Goal: Information Seeking & Learning: Find specific fact

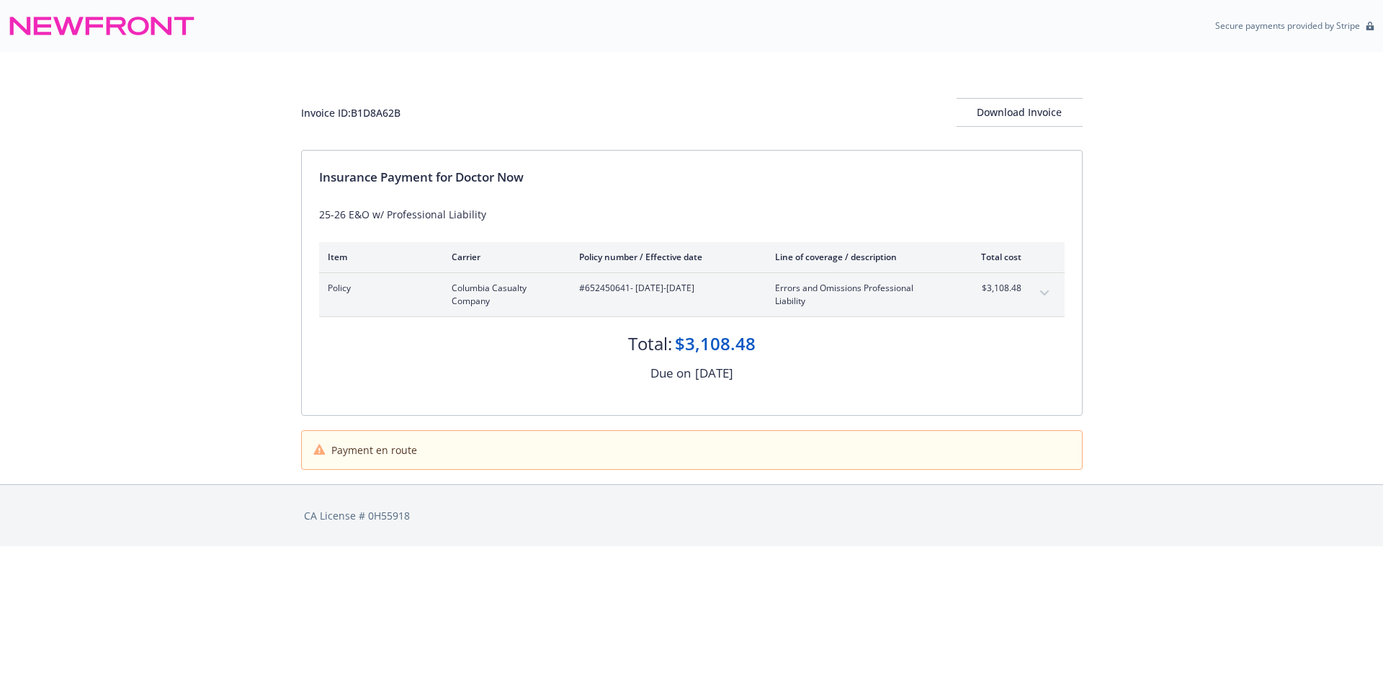
click at [623, 284] on span "#652450641 - 07/28/2025-07/28/2026" at bounding box center [665, 288] width 173 height 13
copy span "652450641"
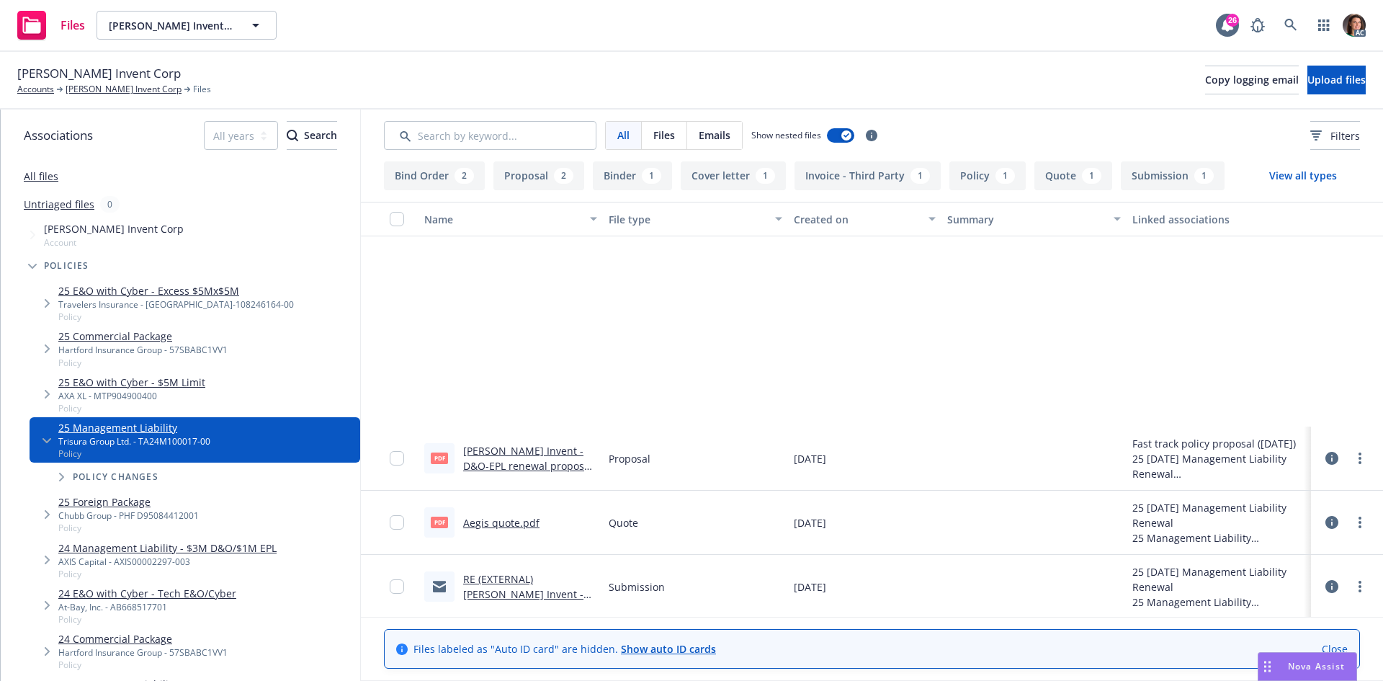
scroll to position [259, 0]
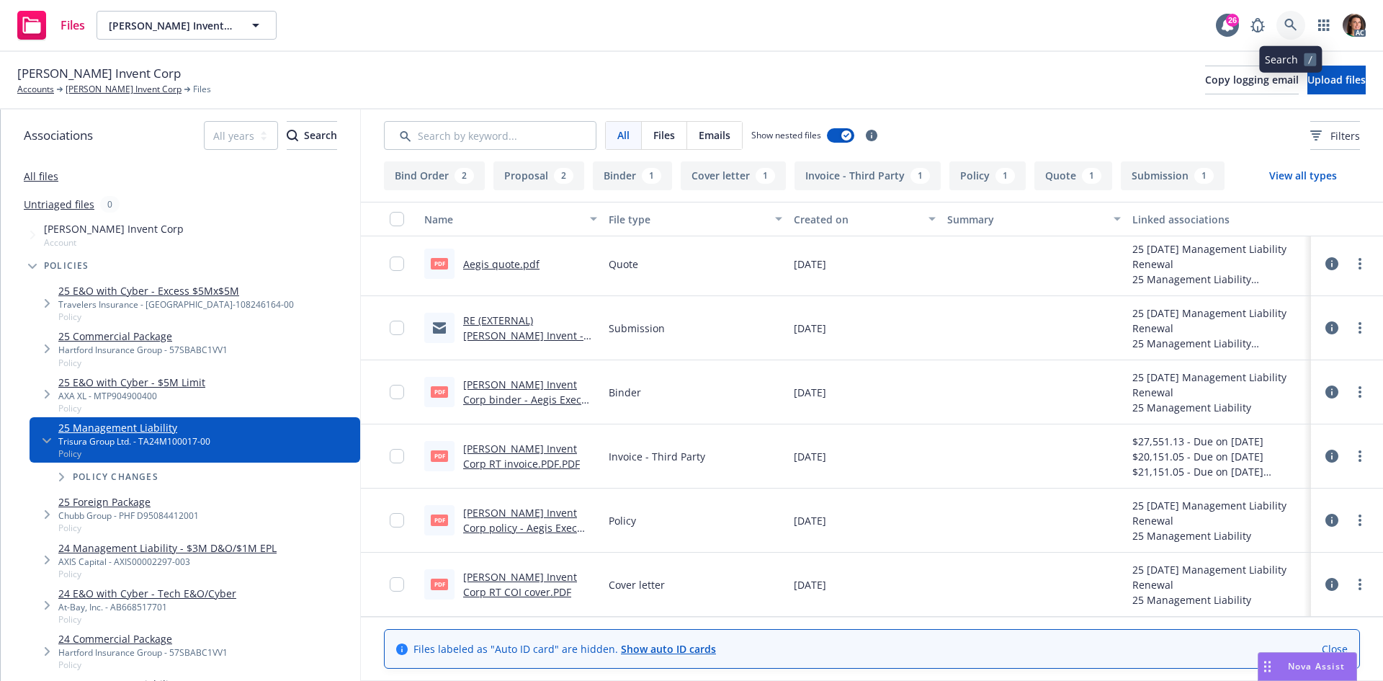
click at [1290, 22] on icon at bounding box center [1291, 25] width 13 height 13
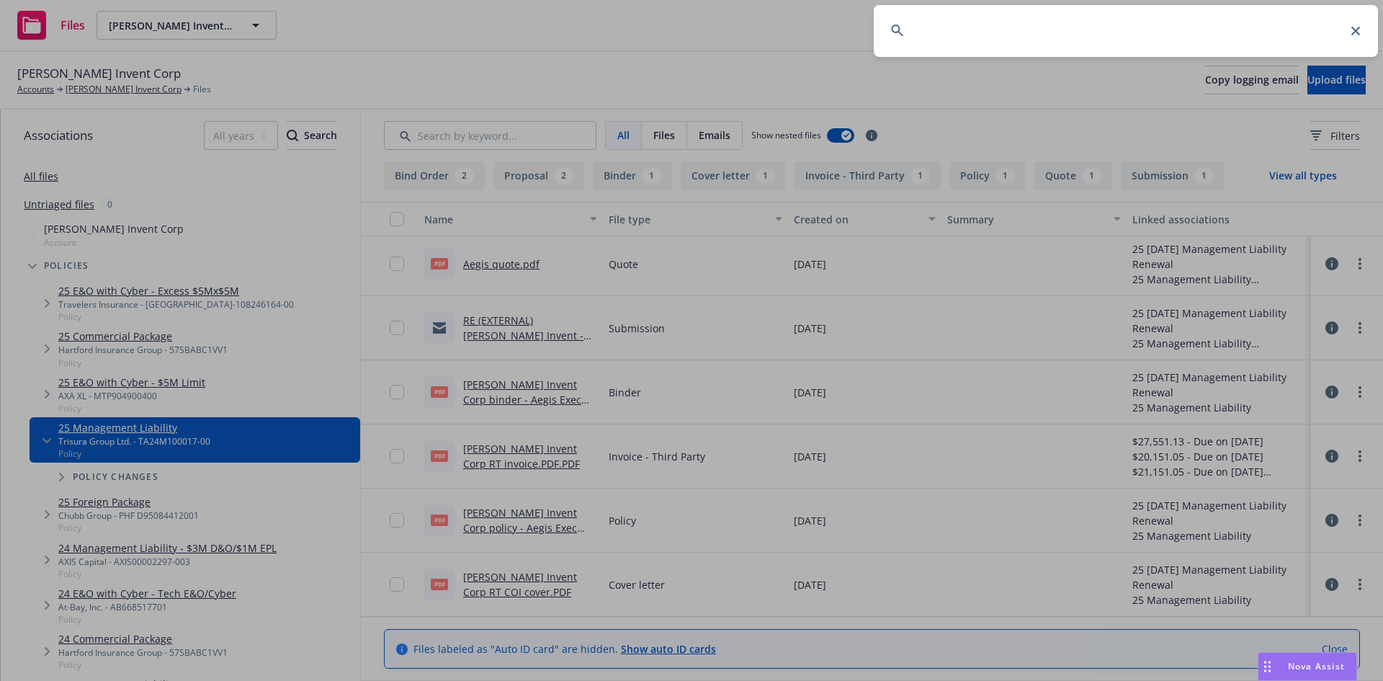
type input "652450641"
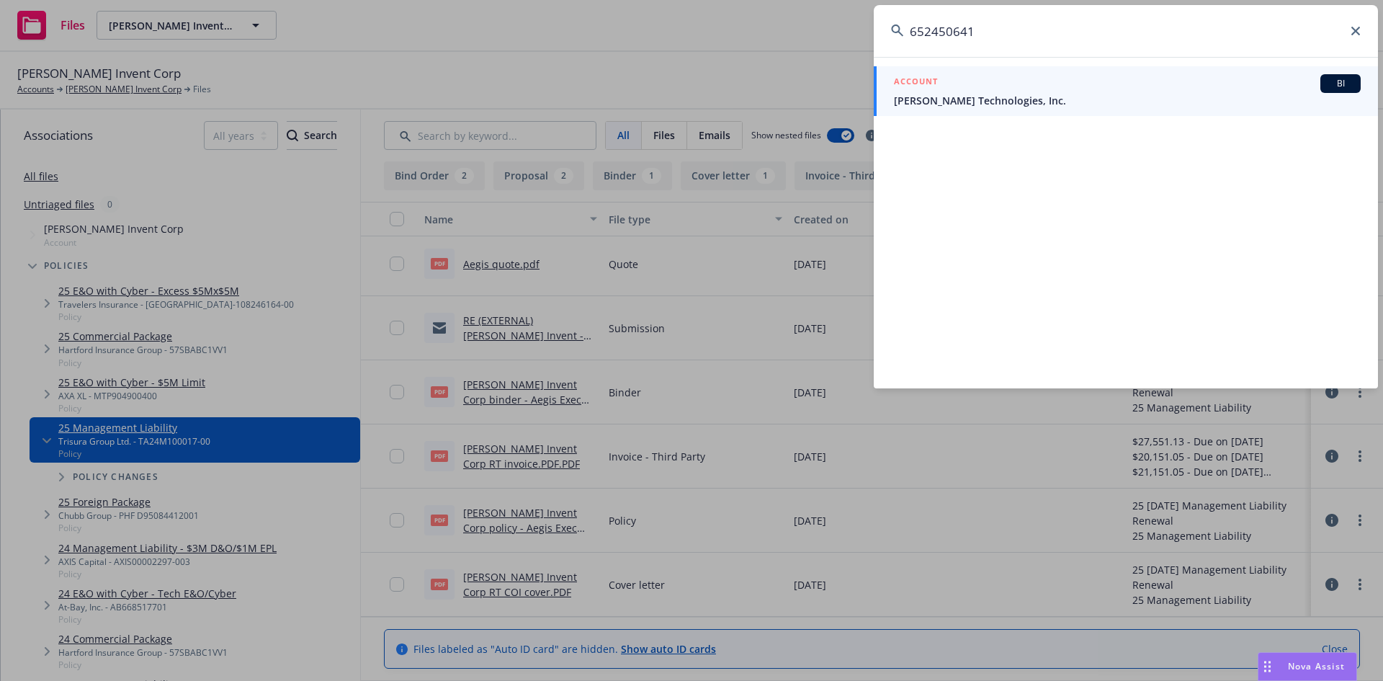
drag, startPoint x: 902, startPoint y: 35, endPoint x: 795, endPoint y: 33, distance: 107.4
click at [795, 33] on div "652450641 ACCOUNT BI Jane Technologies, Inc." at bounding box center [691, 340] width 1383 height 681
drag, startPoint x: 937, startPoint y: 39, endPoint x: 861, endPoint y: 29, distance: 76.3
click at [861, 29] on div "ACCOUNT BI Jane Technologies, Inc." at bounding box center [691, 340] width 1383 height 681
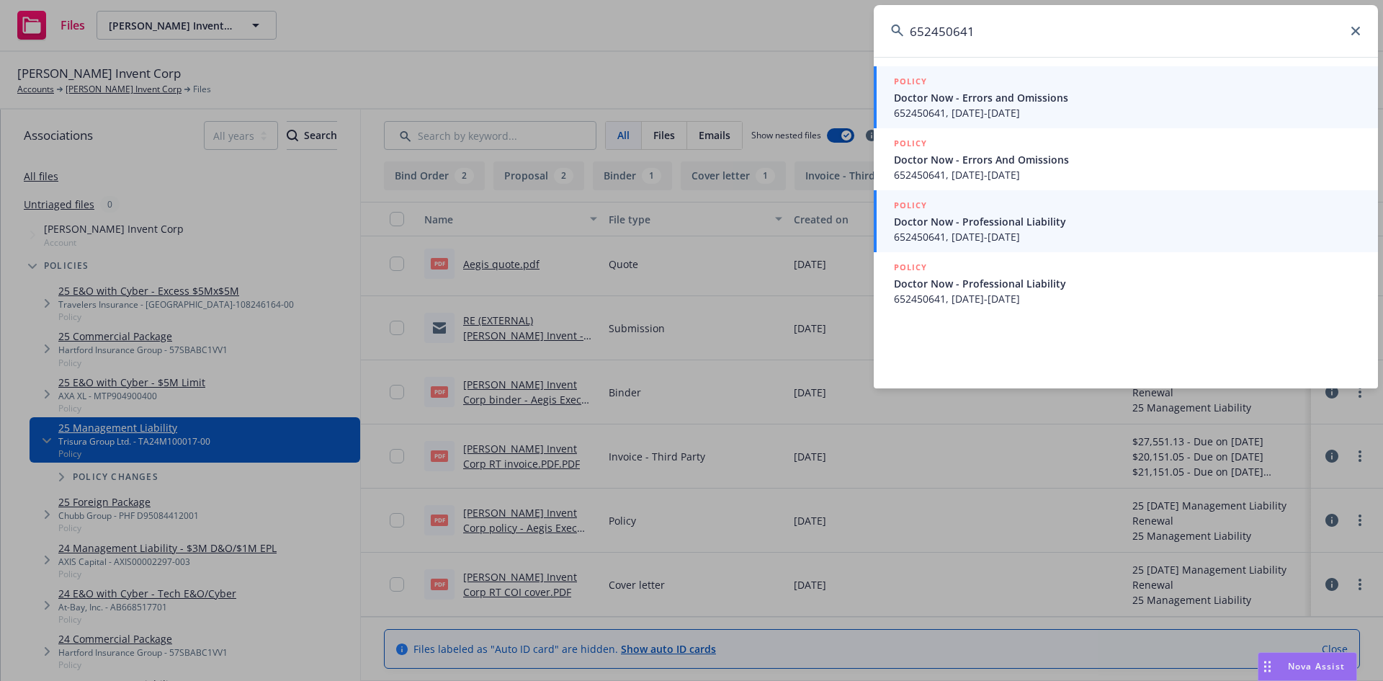
type input "652450641"
click at [923, 237] on span "652450641, 07/28/2025-07/28/2026" at bounding box center [1127, 236] width 467 height 15
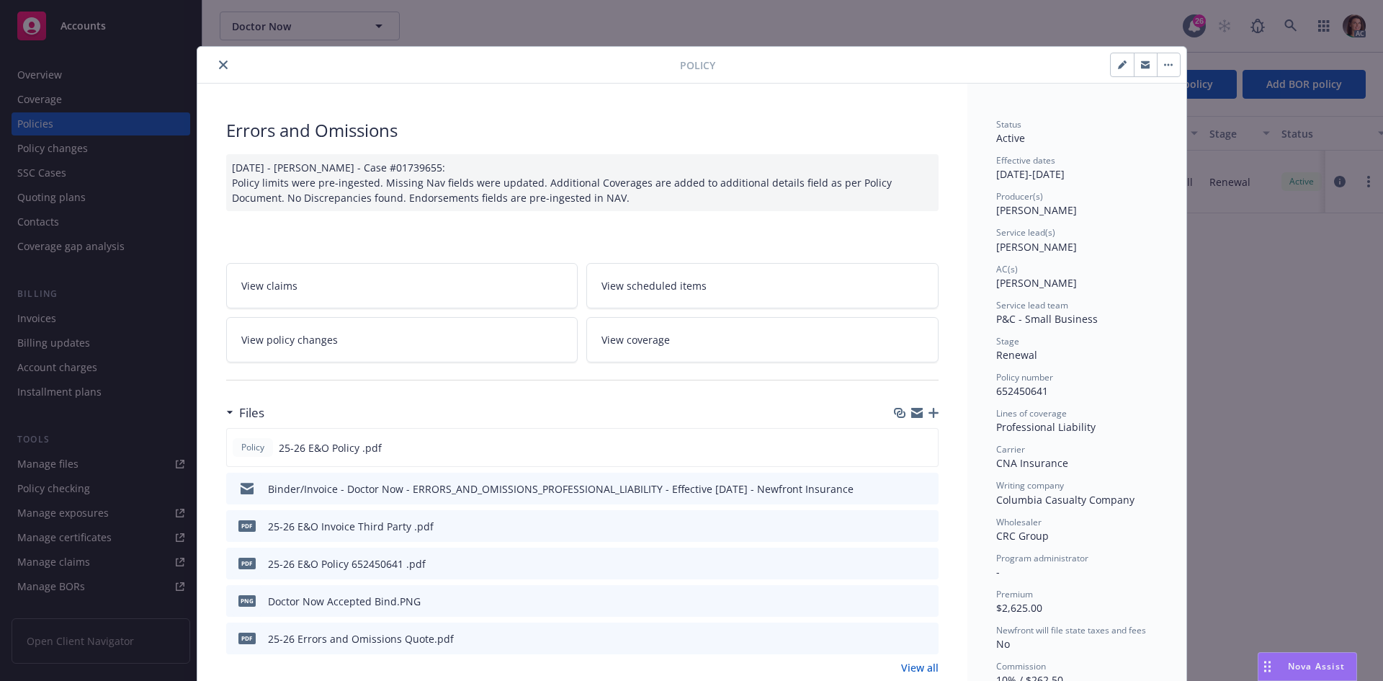
click at [920, 521] on icon "preview file" at bounding box center [925, 525] width 13 height 10
click at [223, 60] on button "close" at bounding box center [223, 64] width 17 height 17
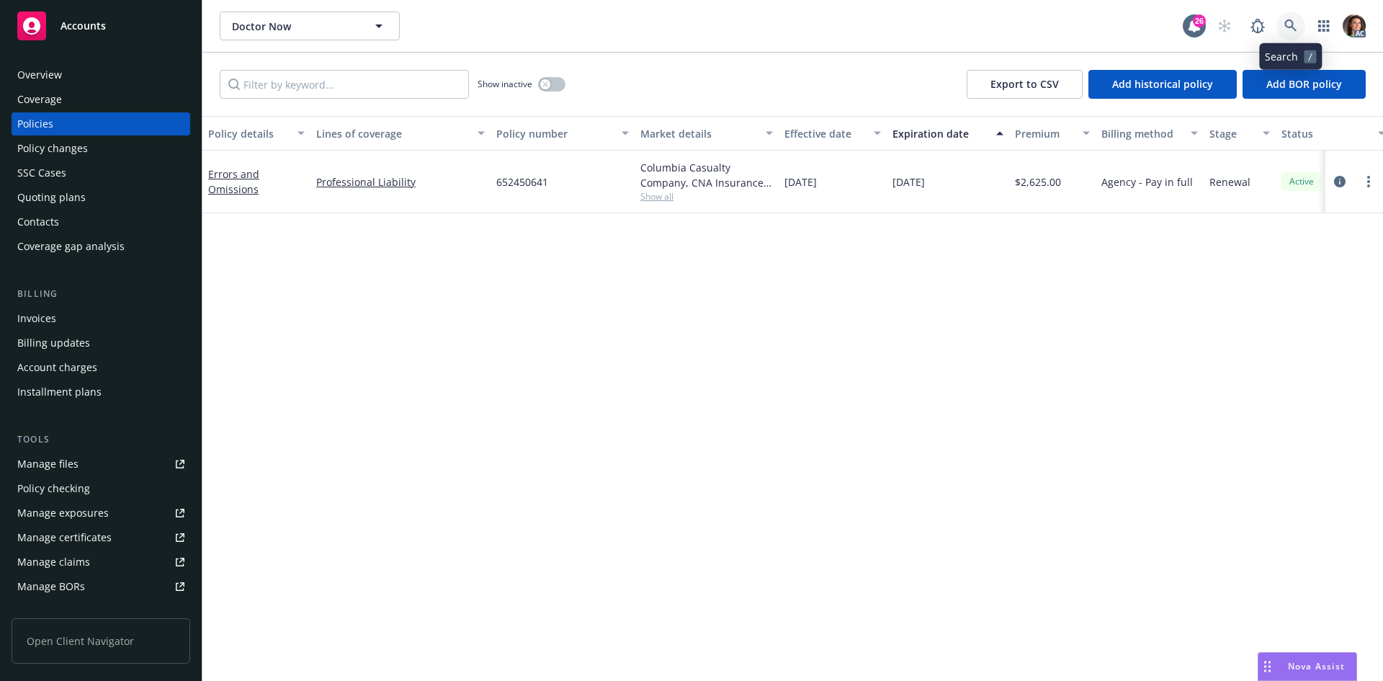
click at [1286, 24] on icon at bounding box center [1291, 25] width 12 height 12
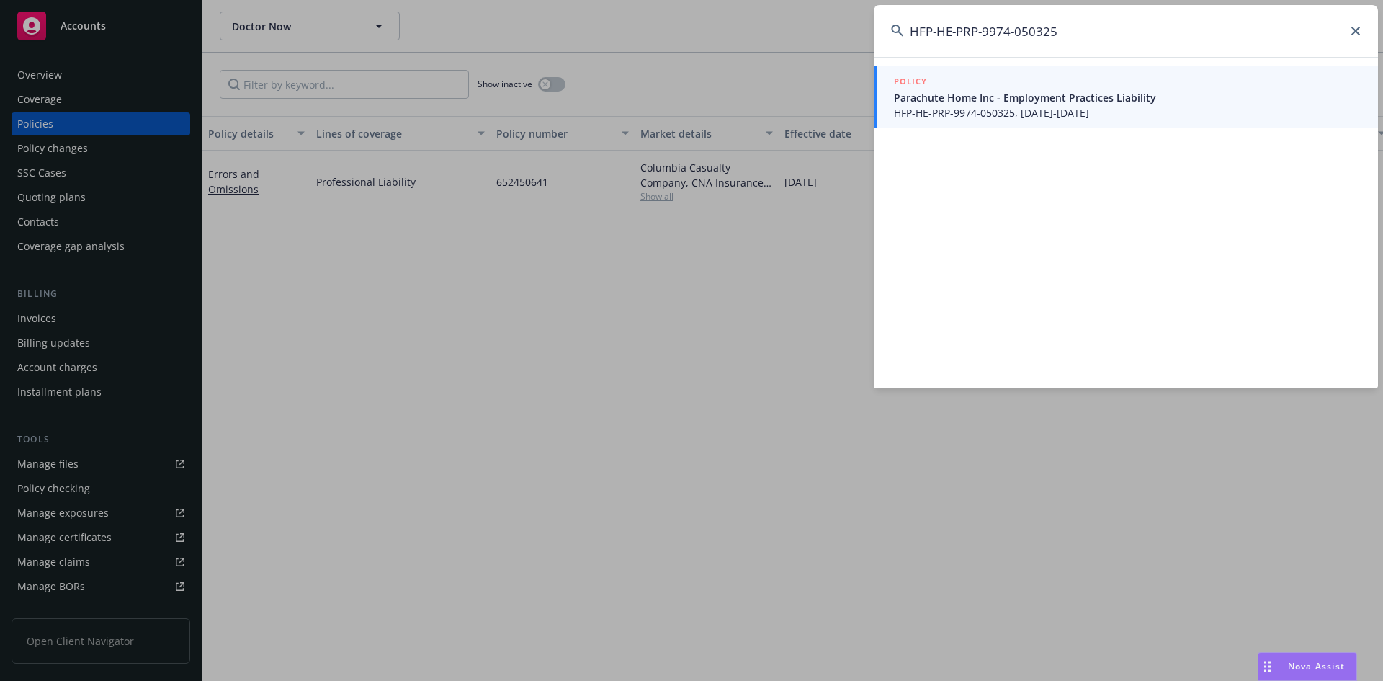
type input "HFP-HE-PRP-9974-050325"
click at [1020, 107] on span "HFP-HE-PRP-9974-050325, [DATE]-[DATE]" at bounding box center [1127, 112] width 467 height 15
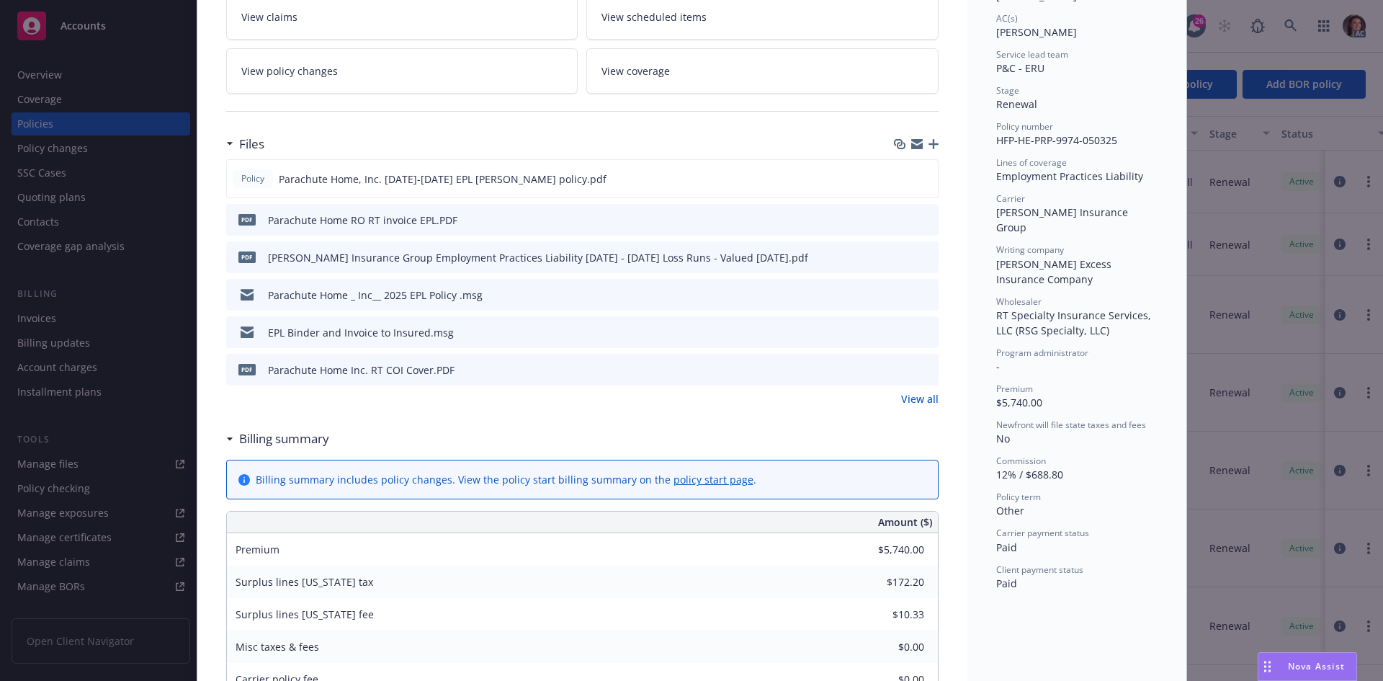
scroll to position [288, 0]
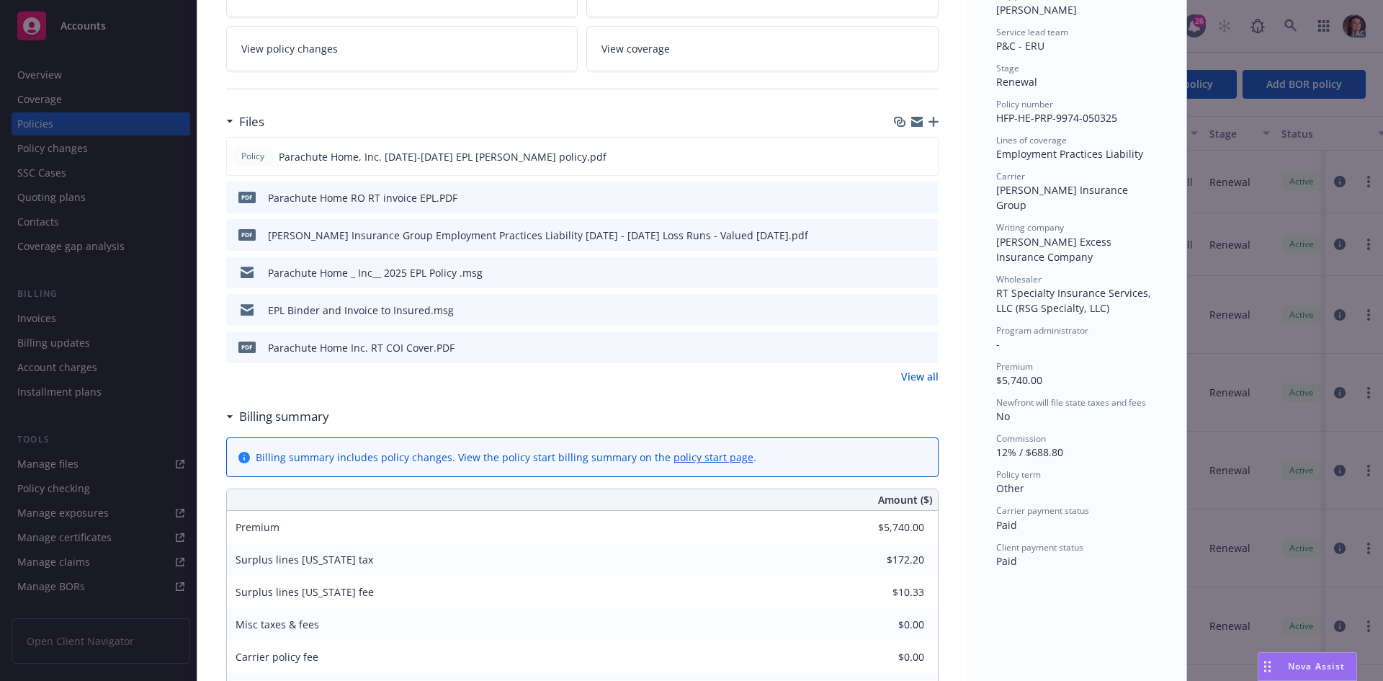
click at [908, 373] on link "View all" at bounding box center [919, 376] width 37 height 15
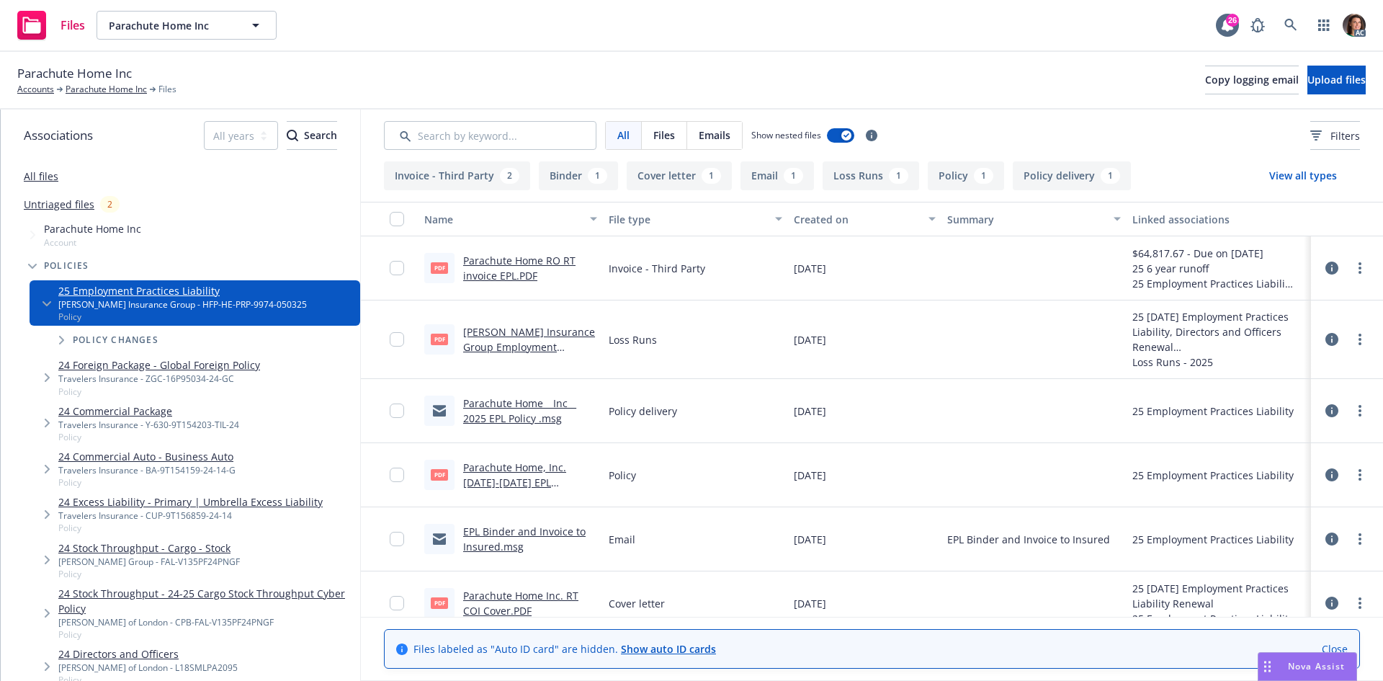
scroll to position [146, 0]
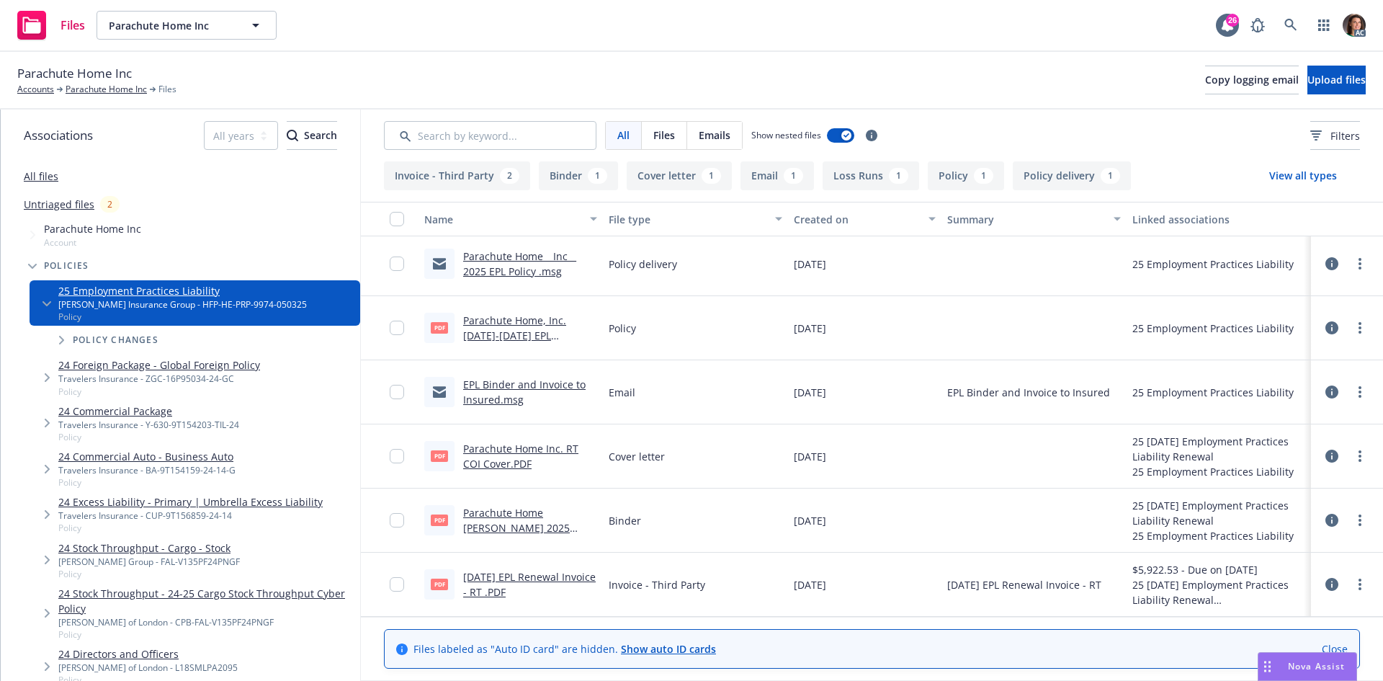
click at [516, 583] on link "05/03/25 EPL Renewal Invoice - RT .PDF" at bounding box center [529, 584] width 133 height 29
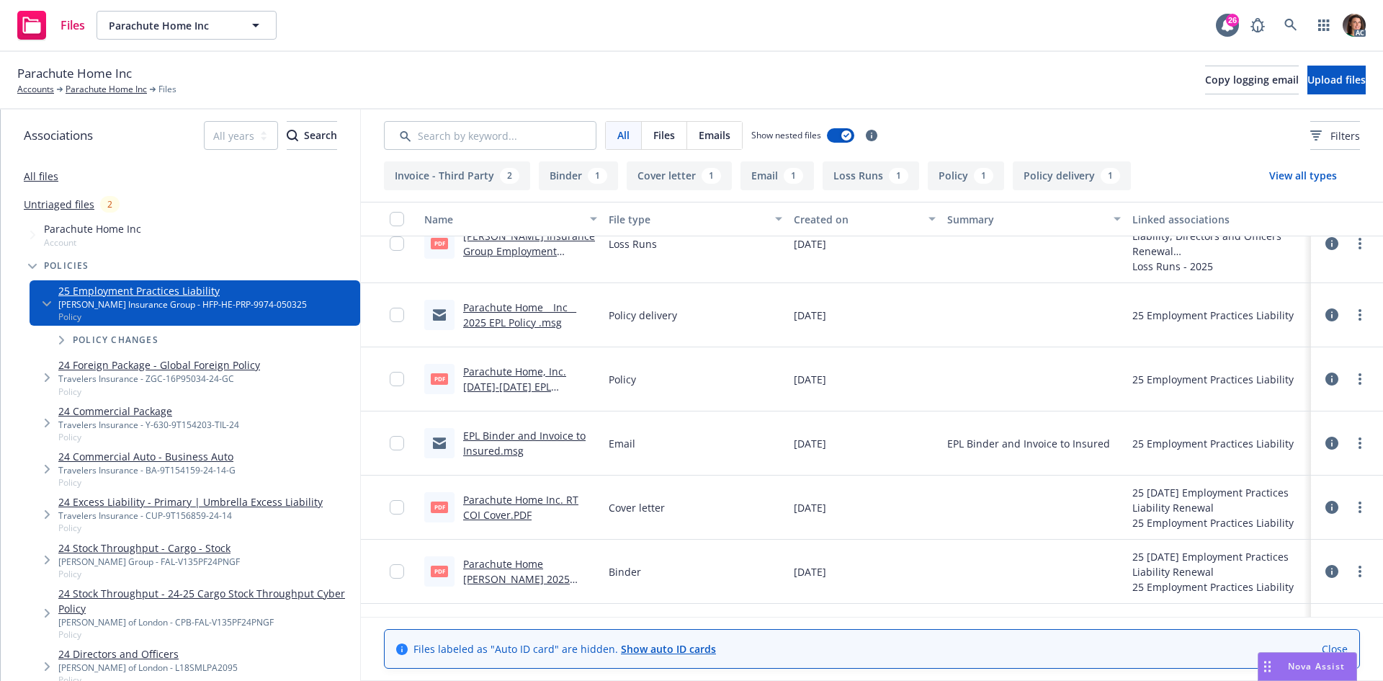
scroll to position [0, 0]
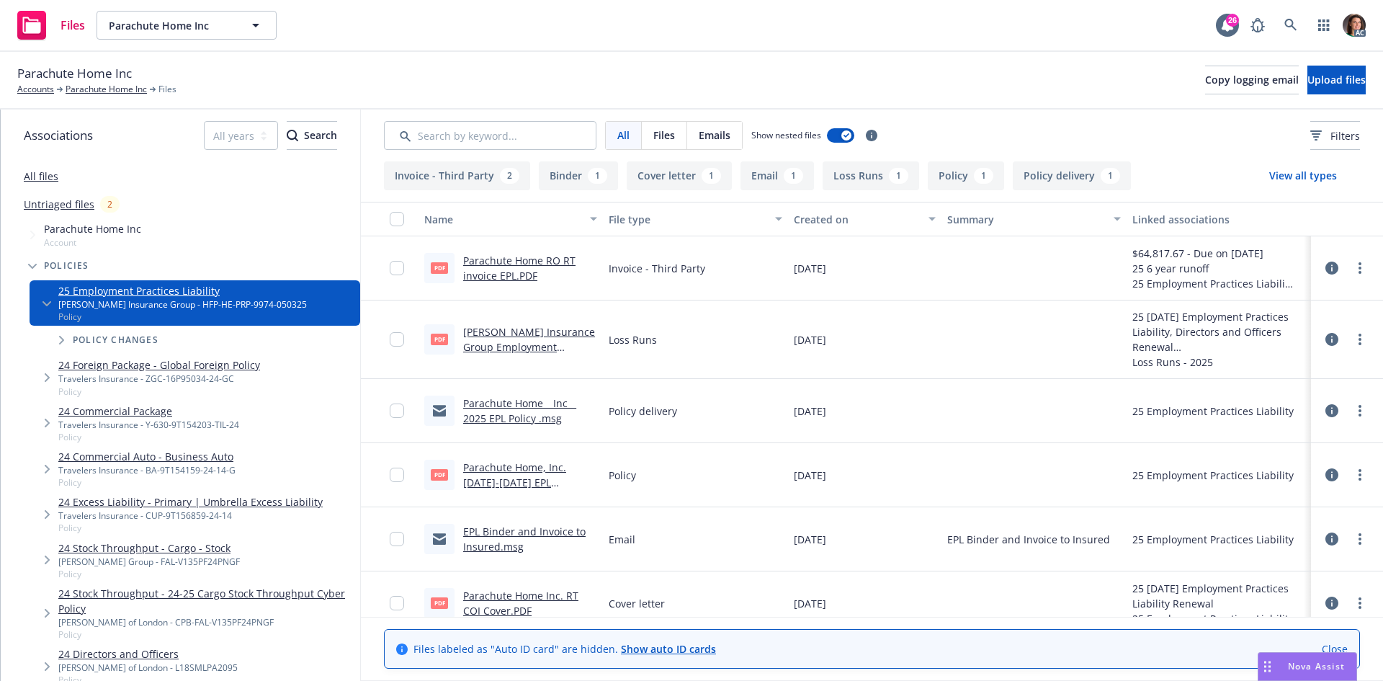
click at [494, 254] on link "Parachute Home RO RT invoice EPL.PDF" at bounding box center [519, 268] width 112 height 29
